Goal: Book appointment/travel/reservation

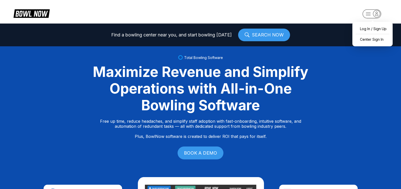
click at [377, 38] on div "Center Sign In" at bounding box center [372, 39] width 35 height 9
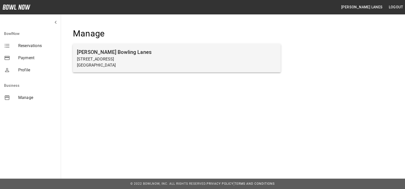
click at [177, 57] on p "7245 Big Beaver Blvd" at bounding box center [177, 59] width 200 height 6
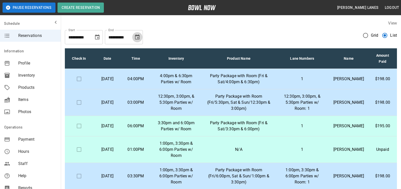
drag, startPoint x: 135, startPoint y: 37, endPoint x: 139, endPoint y: 36, distance: 4.3
click at [135, 37] on icon "Choose date, selected date is Sep 22, 2025" at bounding box center [137, 37] width 6 height 6
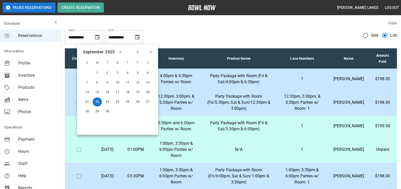
click at [149, 50] on icon "Next month" at bounding box center [151, 52] width 6 height 6
click at [149, 97] on button "15" at bounding box center [147, 92] width 9 height 9
type input "**********"
